Goal: Task Accomplishment & Management: Manage account settings

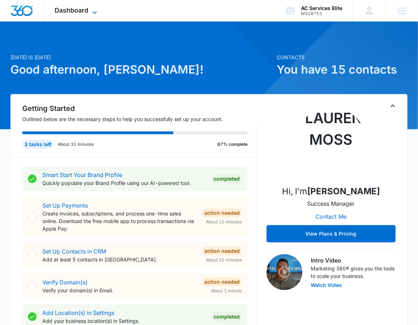
click at [92, 8] on icon at bounding box center [94, 12] width 9 height 9
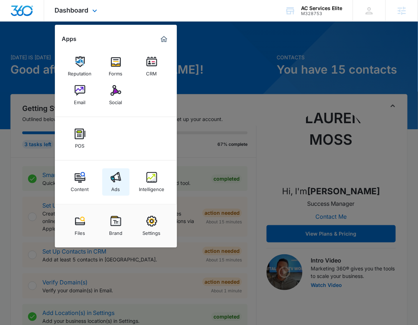
click at [120, 188] on div "Ads" at bounding box center [116, 187] width 9 height 9
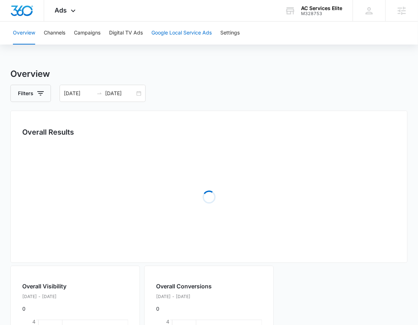
click at [176, 32] on button "Google Local Service Ads" at bounding box center [182, 33] width 60 height 23
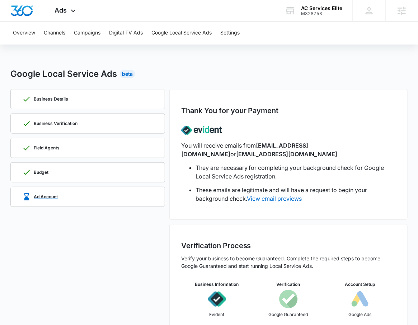
click at [55, 195] on p "Ad Account" at bounding box center [46, 197] width 24 height 4
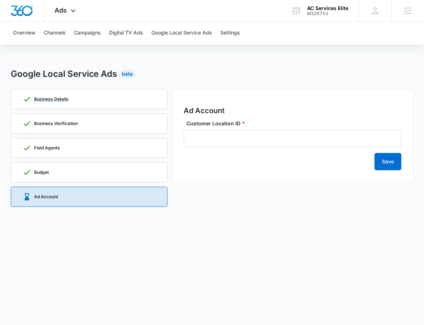
click at [101, 103] on div "Business Details" at bounding box center [89, 98] width 133 height 19
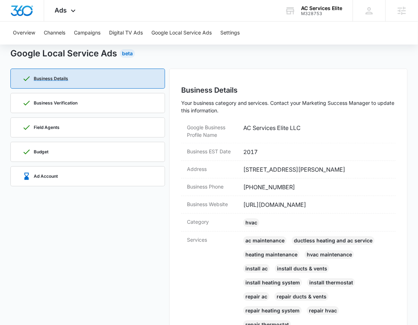
scroll to position [30, 0]
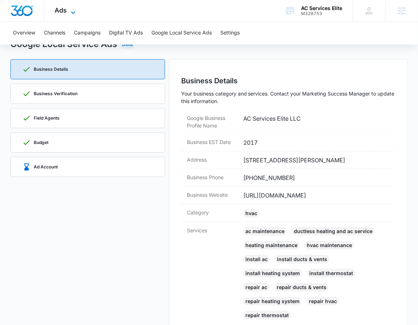
click at [60, 10] on span "Ads" at bounding box center [61, 10] width 12 height 8
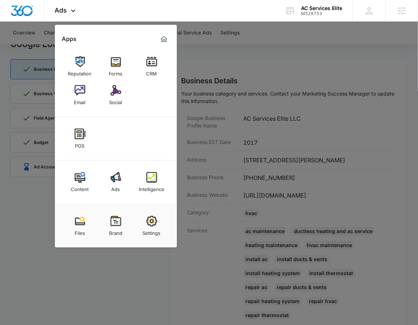
click at [303, 178] on div at bounding box center [209, 162] width 418 height 325
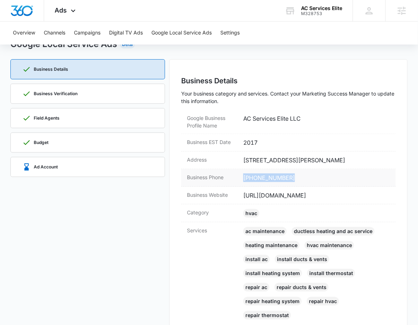
drag, startPoint x: 303, startPoint y: 178, endPoint x: 237, endPoint y: 180, distance: 66.1
click at [237, 180] on div "Business Phone [PHONE_NUMBER]" at bounding box center [288, 178] width 215 height 18
copy div "[PHONE_NUMBER]"
click at [338, 164] on dd "[STREET_ADDRESS][PERSON_NAME]" at bounding box center [316, 160] width 147 height 9
click at [339, 163] on dd "[STREET_ADDRESS][PERSON_NAME]" at bounding box center [316, 160] width 147 height 9
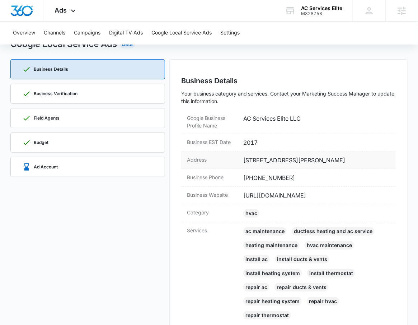
click at [339, 163] on dd "[STREET_ADDRESS][PERSON_NAME]" at bounding box center [316, 160] width 147 height 9
copy dd "95376"
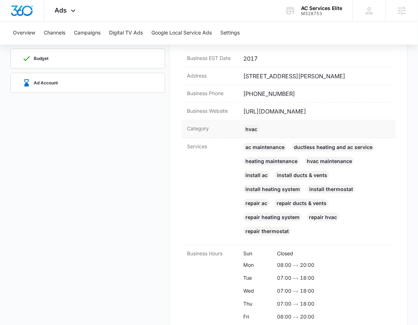
scroll to position [140, 0]
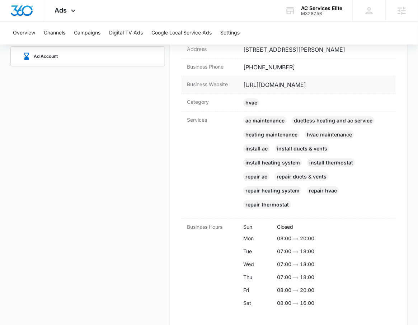
click at [287, 86] on dd "[URL][DOMAIN_NAME]" at bounding box center [316, 84] width 147 height 9
click at [287, 85] on dd "[URL][DOMAIN_NAME]" at bounding box center [316, 84] width 147 height 9
click at [339, 87] on dd "[URL][DOMAIN_NAME]" at bounding box center [316, 84] width 147 height 9
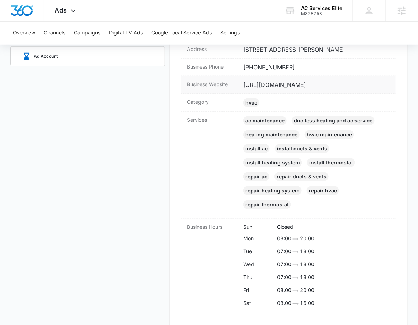
click at [287, 84] on dd "[URL][DOMAIN_NAME]" at bounding box center [316, 84] width 147 height 9
drag, startPoint x: 335, startPoint y: 87, endPoint x: 245, endPoint y: 84, distance: 90.2
click at [245, 84] on dd "[URL][DOMAIN_NAME]" at bounding box center [316, 84] width 147 height 9
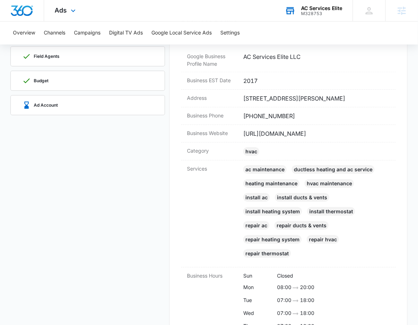
scroll to position [48, 0]
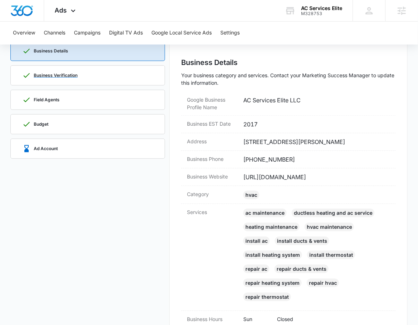
click at [37, 74] on p "Business Verification" at bounding box center [56, 75] width 44 height 4
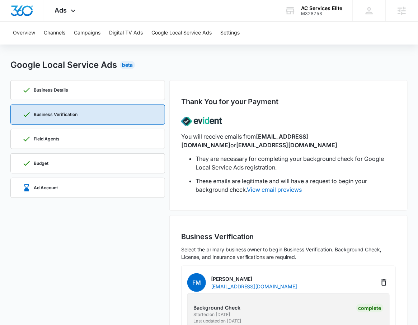
scroll to position [0, 0]
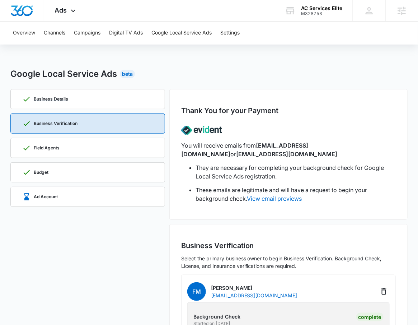
click at [71, 101] on div "Business Details" at bounding box center [87, 98] width 131 height 19
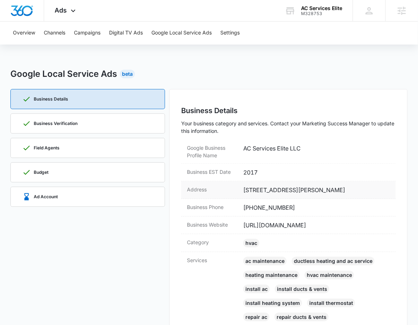
drag, startPoint x: 353, startPoint y: 189, endPoint x: 245, endPoint y: 188, distance: 108.4
click at [245, 188] on dd "[STREET_ADDRESS][PERSON_NAME]" at bounding box center [316, 190] width 147 height 9
copy dd "[STREET_ADDRESS][PERSON_NAME]"
click at [101, 149] on div "Field Agents" at bounding box center [87, 147] width 131 height 19
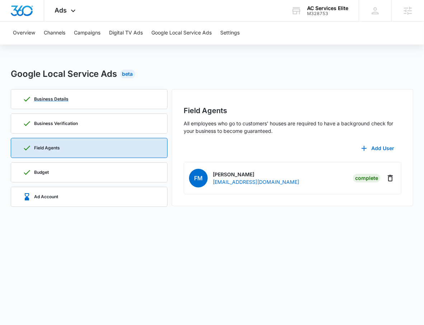
click at [99, 96] on div "Business Details" at bounding box center [89, 98] width 133 height 19
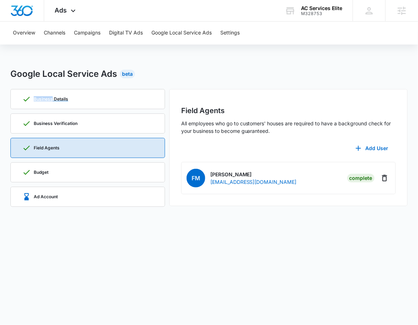
click at [99, 96] on div "Business Details" at bounding box center [87, 98] width 131 height 19
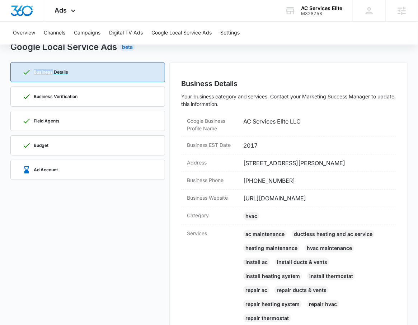
scroll to position [25, 0]
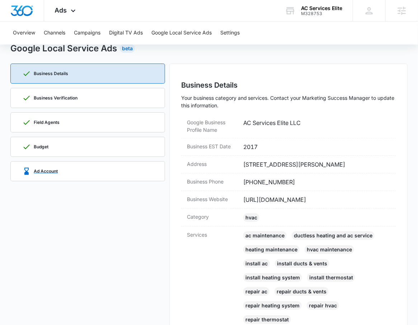
click at [93, 178] on div "Ad Account" at bounding box center [87, 171] width 131 height 19
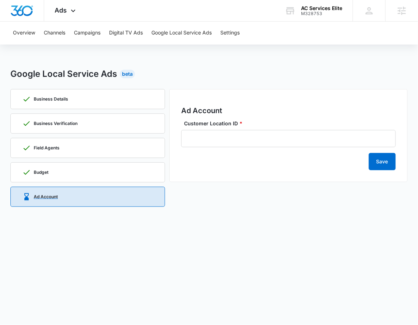
scroll to position [0, 0]
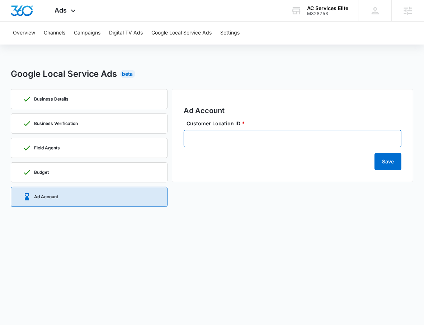
click at [309, 139] on input "Customer Location ID *" at bounding box center [293, 138] width 218 height 17
paste input "[PHONE_NUMBER]"
type input "[PHONE_NUMBER]"
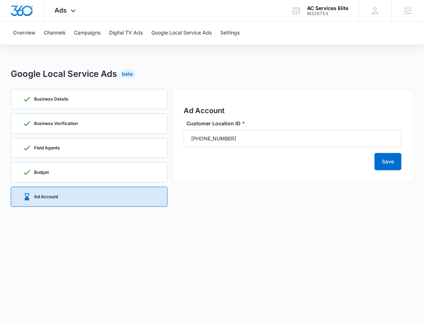
click at [243, 177] on div "Ad Account Customer Location ID * [PHONE_NUMBER] Save" at bounding box center [293, 135] width 242 height 93
click at [391, 166] on button "Save" at bounding box center [388, 161] width 27 height 17
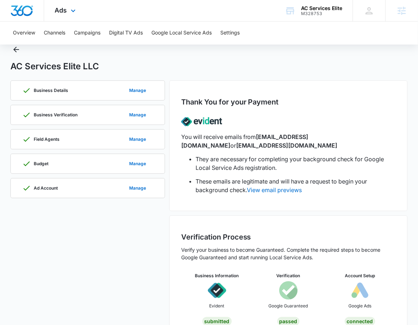
scroll to position [45, 0]
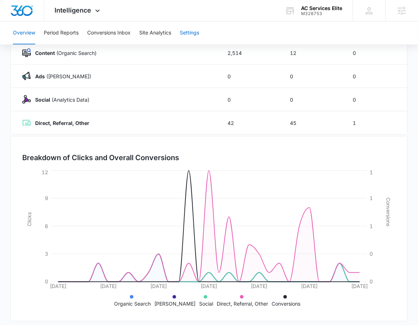
scroll to position [103, 0]
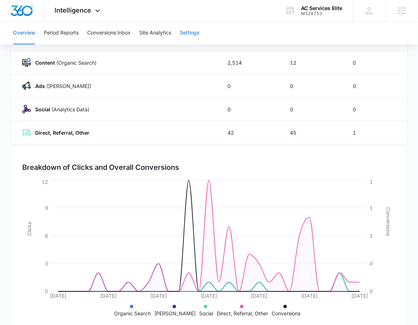
click at [182, 26] on button "Settings" at bounding box center [189, 33] width 19 height 23
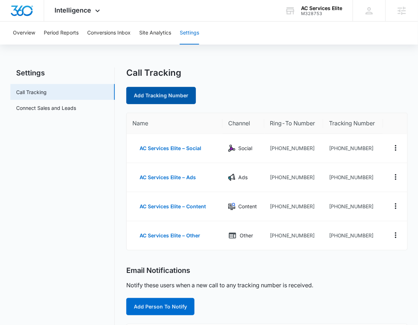
click at [175, 93] on link "Add Tracking Number" at bounding box center [161, 95] width 70 height 17
select select "by_area_code"
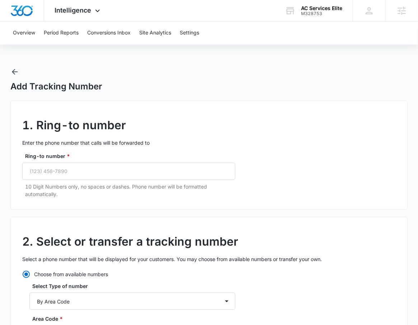
click at [17, 73] on icon "button" at bounding box center [14, 71] width 9 height 9
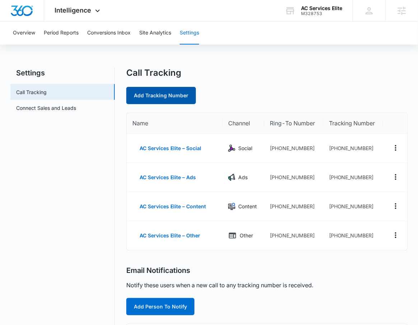
click at [165, 99] on link "Add Tracking Number" at bounding box center [161, 95] width 70 height 17
select select "by_area_code"
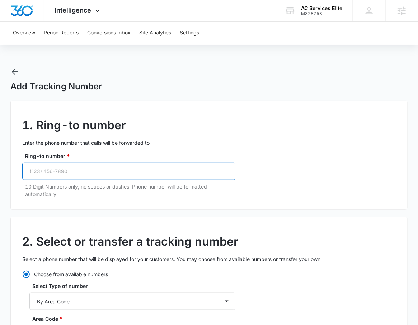
click at [138, 165] on input "Ring-to number *" at bounding box center [128, 171] width 213 height 17
paste input "[PHONE_NUMBER]"
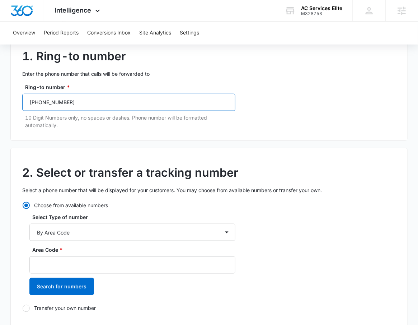
scroll to position [70, 0]
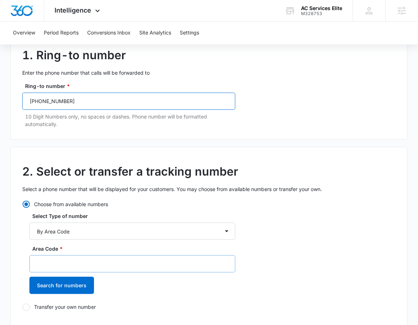
type input "[PHONE_NUMBER]"
click at [107, 262] on input "Area Code *" at bounding box center [132, 263] width 206 height 17
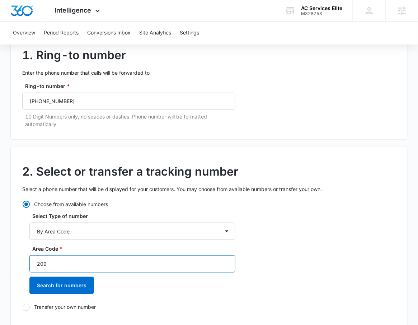
scroll to position [246, 0]
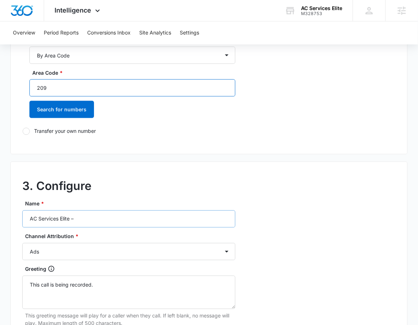
type input "209"
click at [104, 223] on input "AC Services Elite –" at bounding box center [128, 218] width 213 height 17
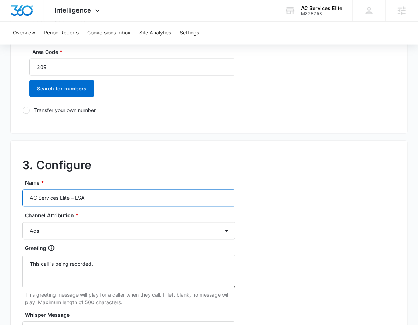
scroll to position [336, 0]
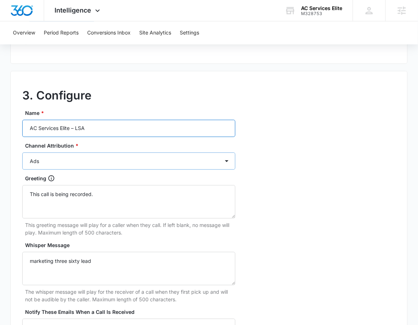
type input "AC Services Elite – LSA"
click at [76, 163] on select "Ads Local Service Ads Content Social Other" at bounding box center [128, 161] width 213 height 17
select select "LSA"
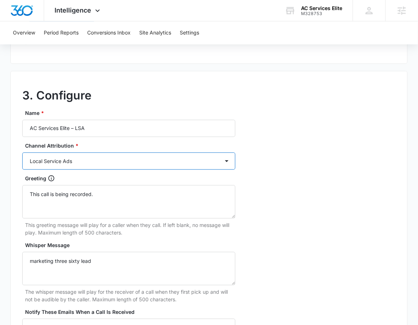
click at [22, 153] on select "Ads Local Service Ads Content Social Other" at bounding box center [128, 161] width 213 height 17
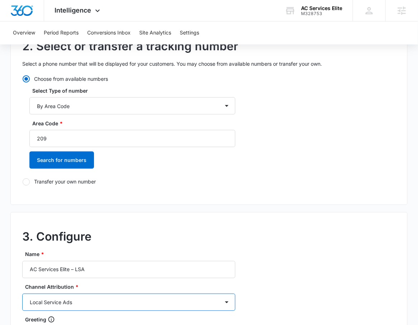
scroll to position [166, 0]
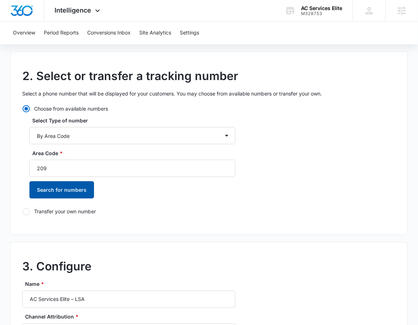
click at [63, 183] on button "Search for numbers" at bounding box center [61, 189] width 65 height 17
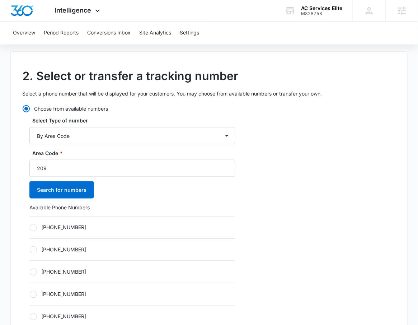
click at [55, 227] on label "+12092101670" at bounding box center [132, 228] width 206 height 8
click at [30, 227] on input "+12092101670" at bounding box center [29, 227] width 0 height 0
radio input "true"
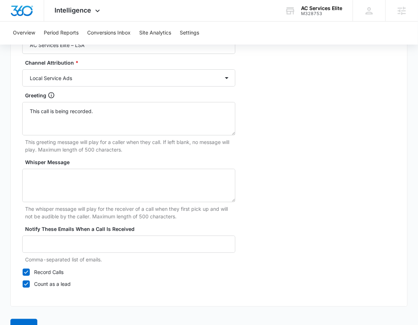
scroll to position [674, 0]
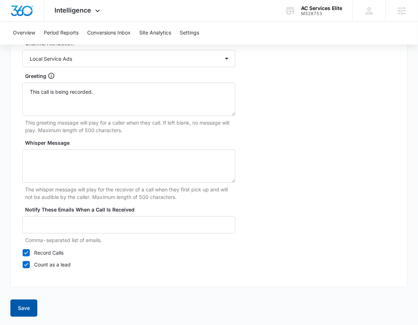
click at [35, 300] on button "Save" at bounding box center [23, 307] width 27 height 17
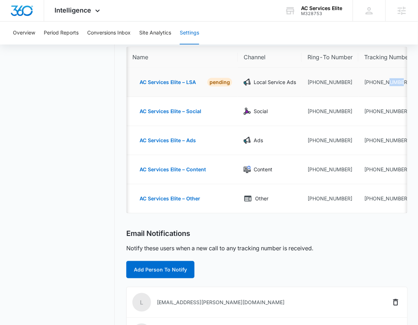
scroll to position [0, 1]
drag, startPoint x: 403, startPoint y: 81, endPoint x: 369, endPoint y: 84, distance: 33.8
click at [369, 84] on td "+12092101670" at bounding box center [387, 82] width 58 height 29
copy td "2092101670"
